Goal: Ask a question

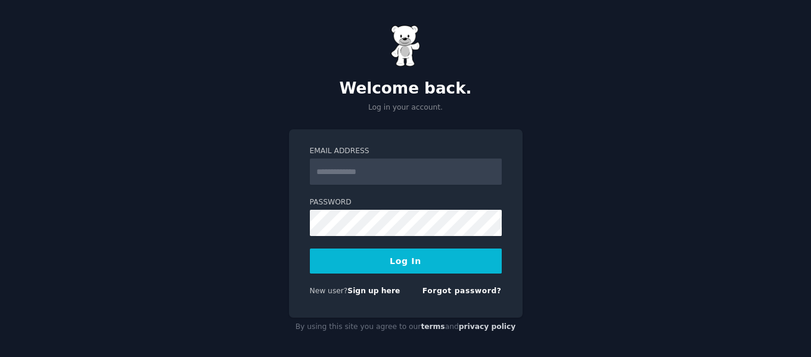
type input "**********"
click at [402, 263] on button "Log In" at bounding box center [406, 260] width 192 height 25
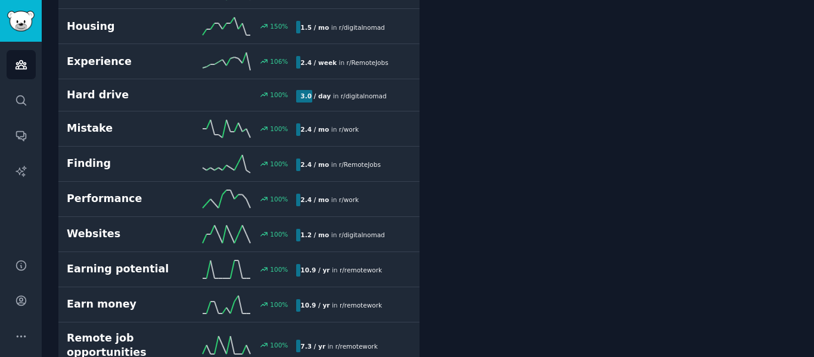
scroll to position [1088, 0]
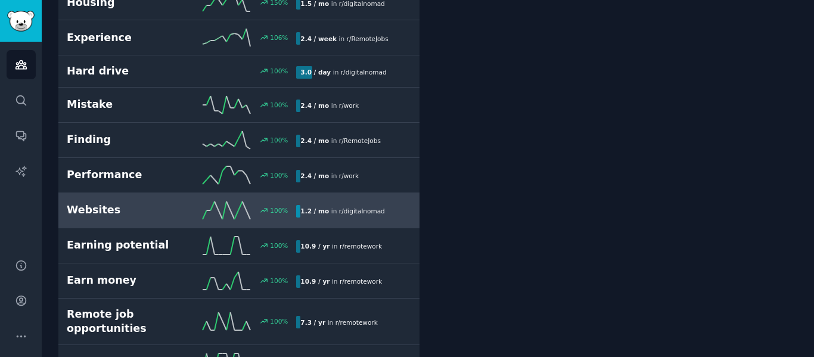
click at [94, 201] on div "Websites 100 % 1.2 / mo in r/ digitalnomad" at bounding box center [239, 210] width 344 height 18
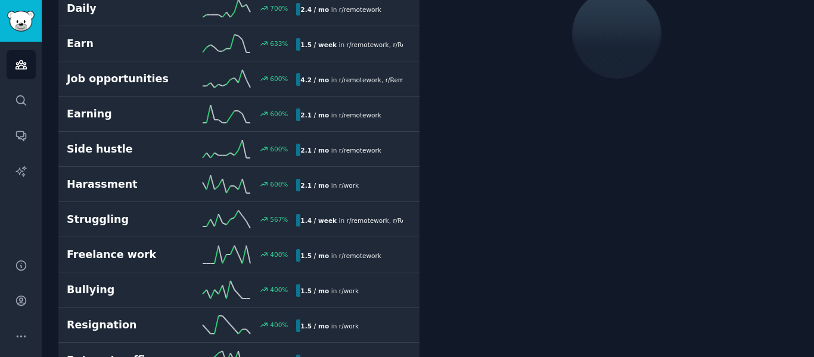
scroll to position [67, 0]
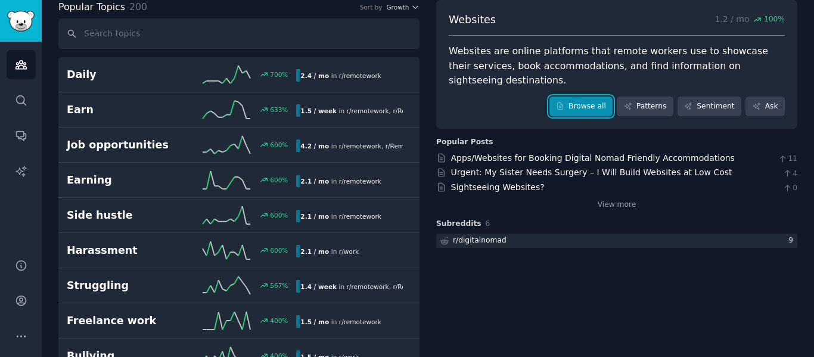
click at [587, 107] on link "Browse all" at bounding box center [581, 106] width 64 height 20
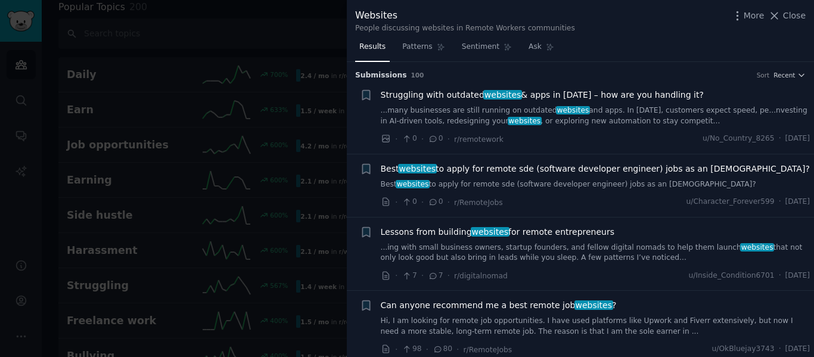
click at [536, 309] on span "Can anyone recommend me a best remote job websites ?" at bounding box center [499, 305] width 236 height 13
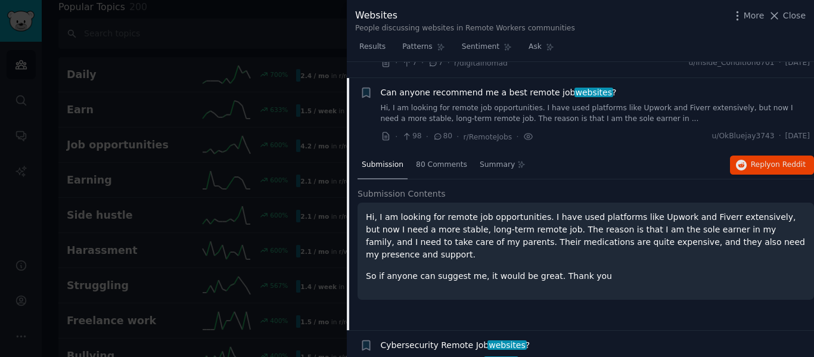
scroll to position [229, 0]
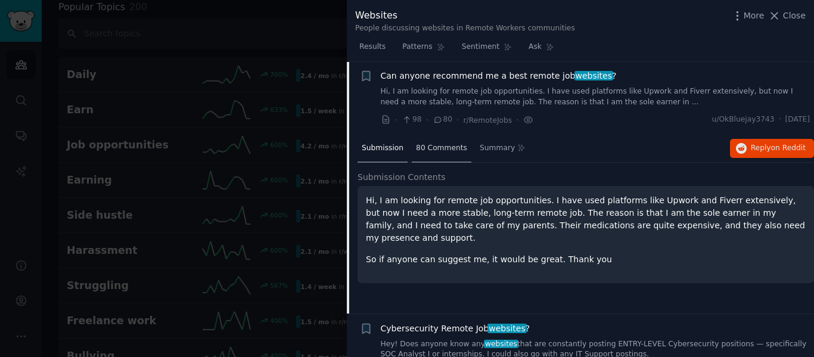
click at [440, 149] on span "80 Comments" at bounding box center [441, 148] width 51 height 11
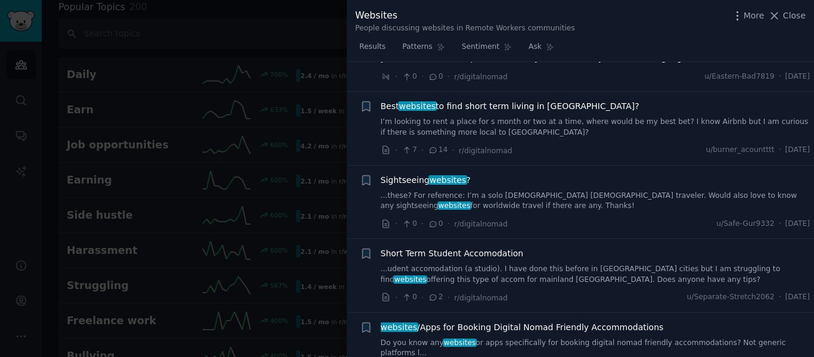
scroll to position [2925, 0]
